Goal: Task Accomplishment & Management: Manage account settings

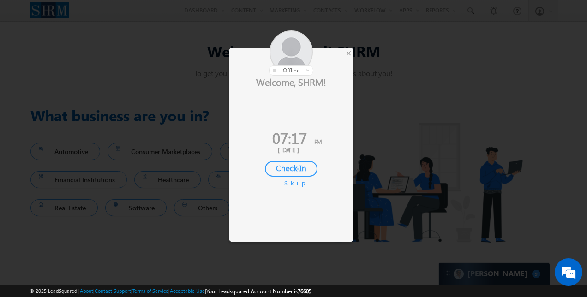
click at [289, 184] on div "Skip" at bounding box center [291, 183] width 14 height 8
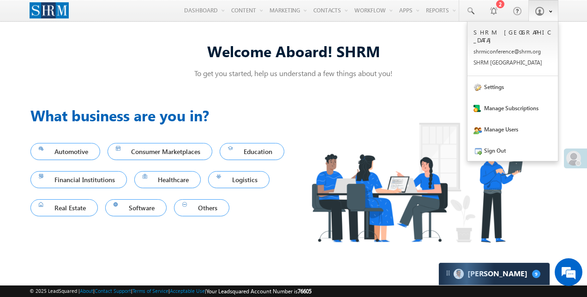
click at [541, 14] on span at bounding box center [539, 10] width 9 height 9
click at [498, 80] on link "Settings" at bounding box center [513, 86] width 90 height 21
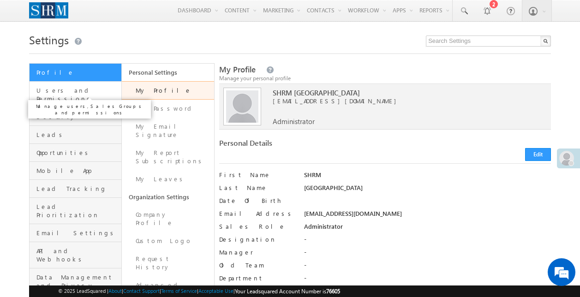
click at [69, 92] on span "Users and Permissions" at bounding box center [77, 94] width 83 height 17
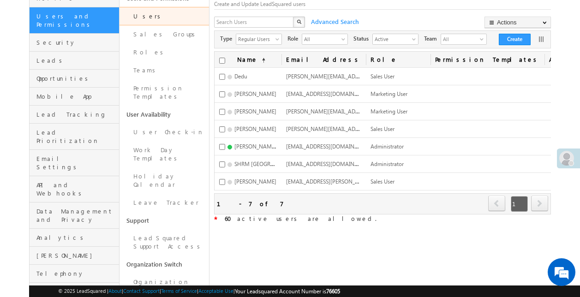
scroll to position [92, 0]
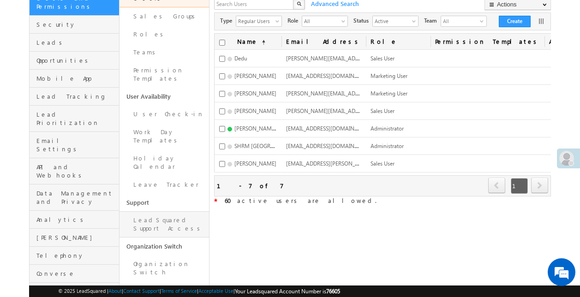
click at [163, 211] on link "LeadSquared Support Access" at bounding box center [165, 224] width 90 height 26
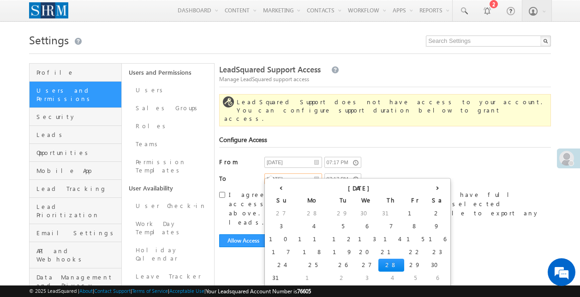
click at [318, 174] on input "[DATE]" at bounding box center [294, 179] width 58 height 11
click at [427, 264] on td "30" at bounding box center [438, 265] width 22 height 13
type input "[DATE]"
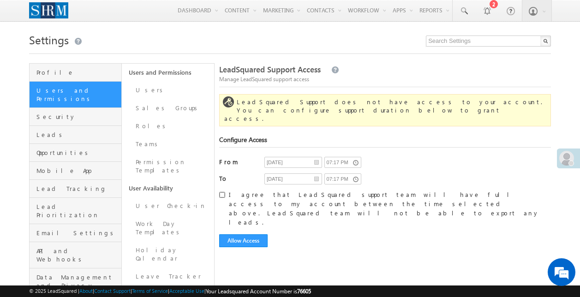
click at [222, 192] on input "I agree that LeadSquared support team will have full access to my account betwe…" at bounding box center [222, 195] width 6 height 6
checkbox input "true"
click at [252, 235] on button "Allow Access" at bounding box center [243, 241] width 48 height 13
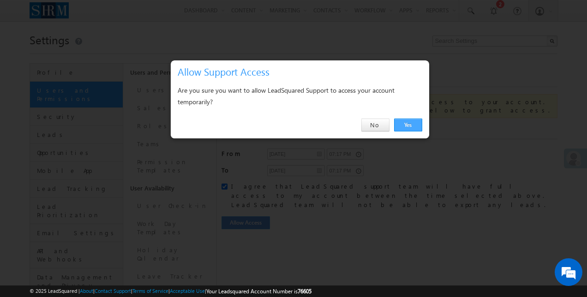
click at [408, 122] on link "Yes" at bounding box center [408, 125] width 28 height 13
